Goal: Transaction & Acquisition: Book appointment/travel/reservation

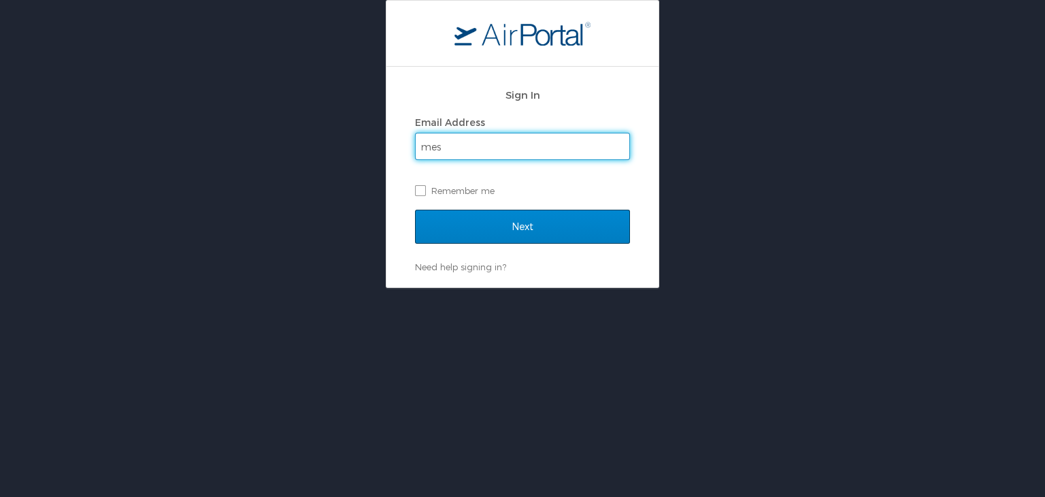
type input "mesdesertblacktail@gmail.com"
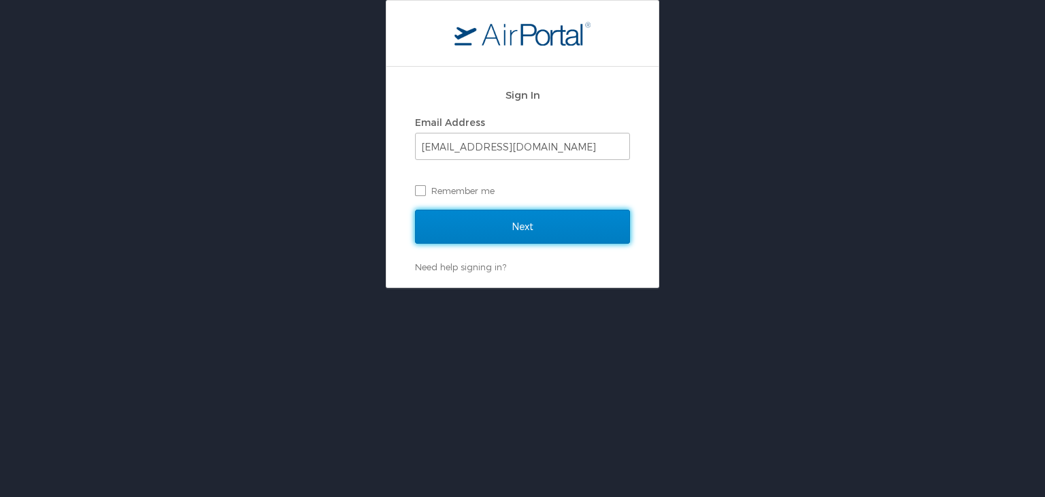
click at [517, 232] on input "Next" at bounding box center [522, 227] width 215 height 34
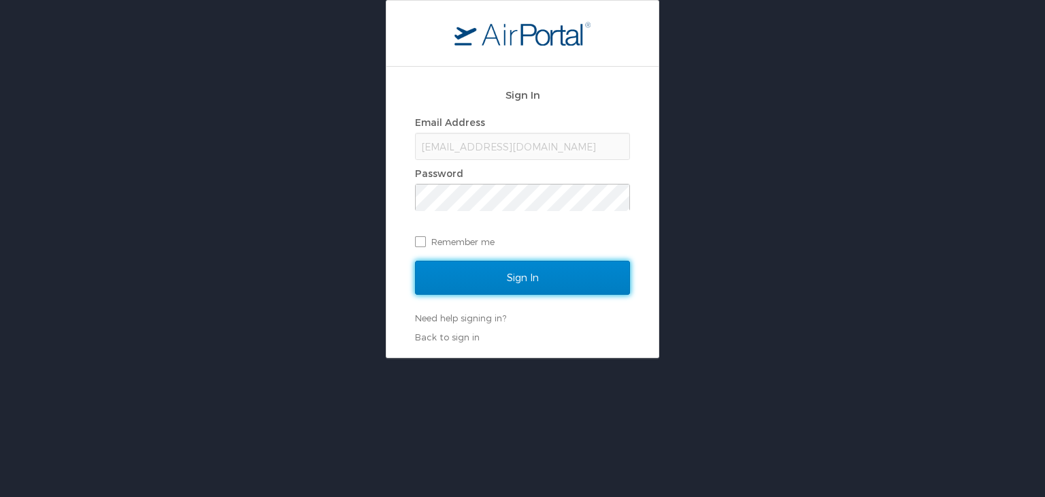
click at [530, 279] on input "Sign In" at bounding box center [522, 278] width 215 height 34
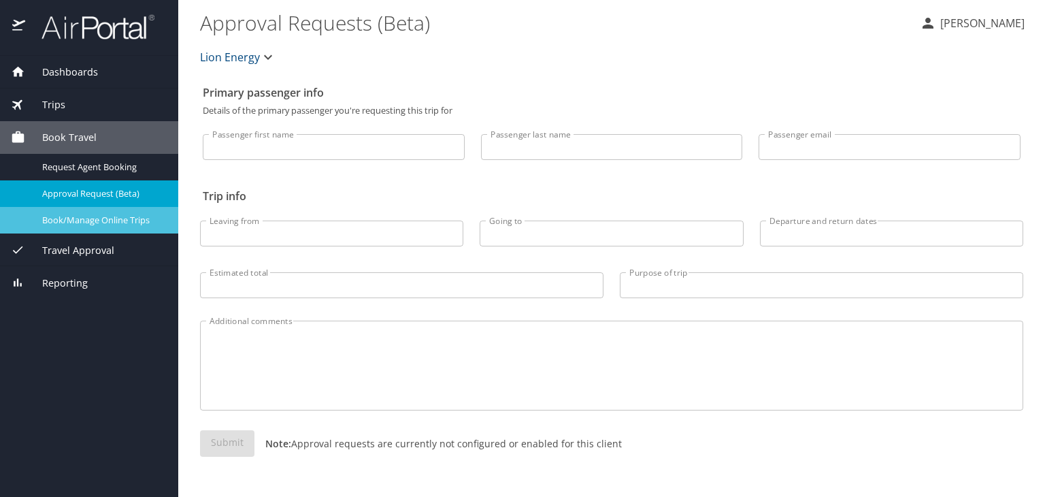
click at [99, 221] on span "Book/Manage Online Trips" at bounding box center [102, 220] width 120 height 13
click at [88, 218] on span "Book/Manage Online Trips" at bounding box center [102, 220] width 120 height 13
click at [93, 218] on span "Book/Manage Online Trips" at bounding box center [102, 220] width 120 height 13
click at [90, 218] on span "Book/Manage Online Trips" at bounding box center [102, 220] width 120 height 13
